Goal: Task Accomplishment & Management: Manage account settings

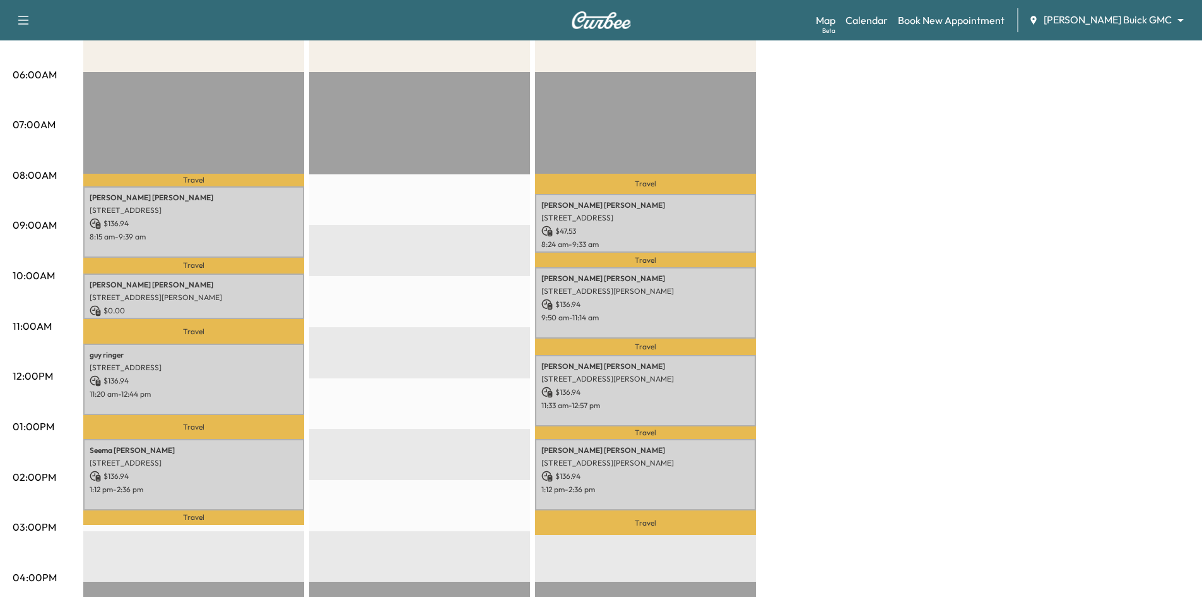
scroll to position [252, 0]
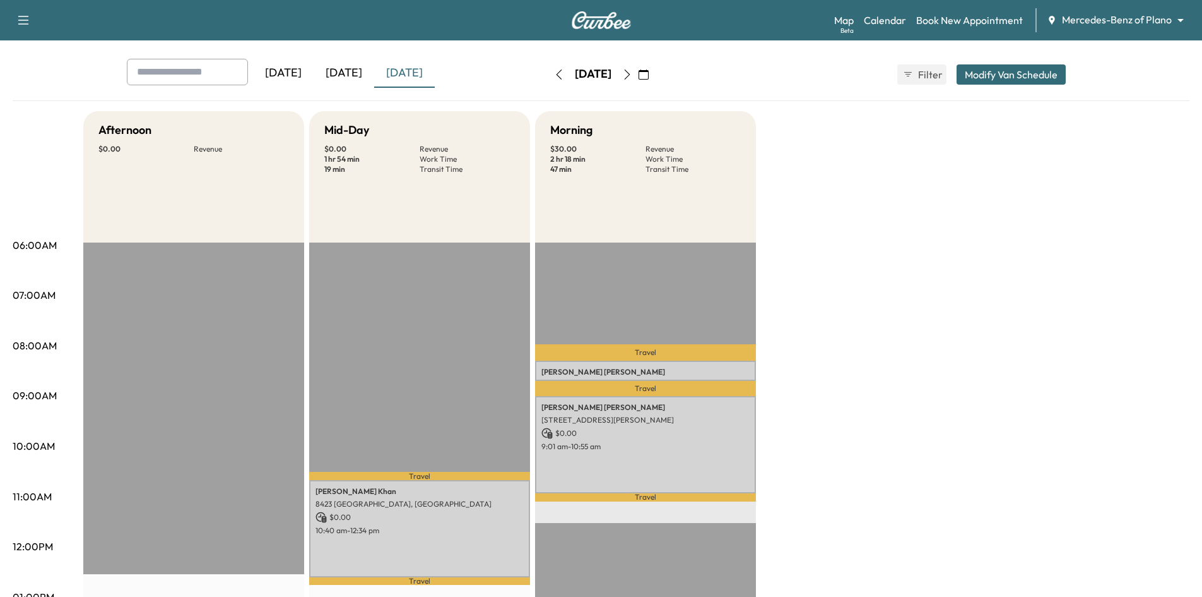
scroll to position [126, 0]
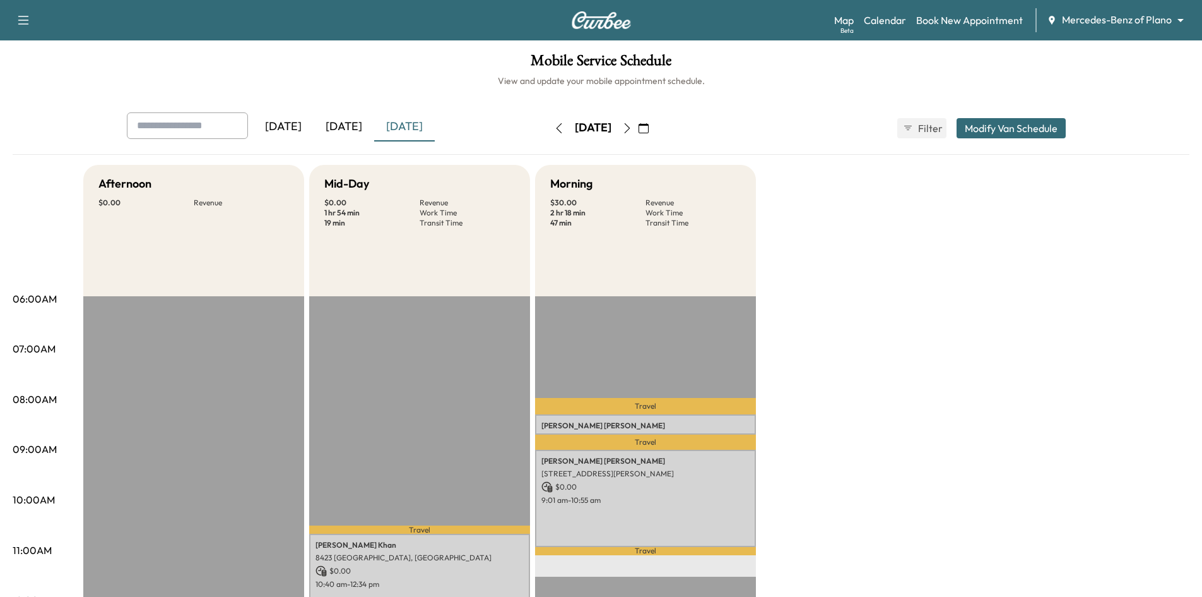
click at [30, 17] on icon "button" at bounding box center [23, 20] width 15 height 15
click at [35, 68] on button "Log Out" at bounding box center [44, 71] width 47 height 20
